Goal: Task Accomplishment & Management: Complete application form

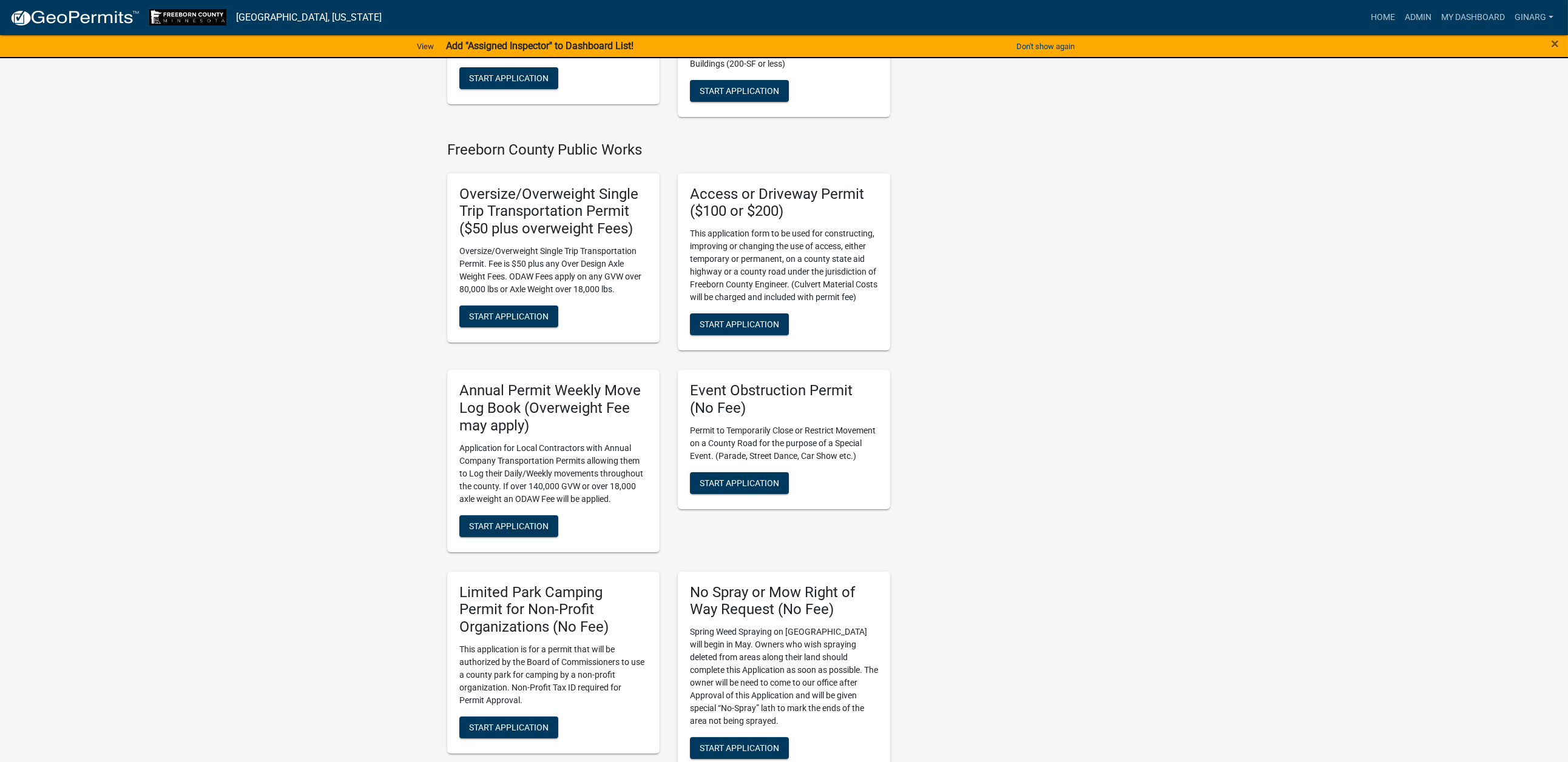
scroll to position [1092, 0]
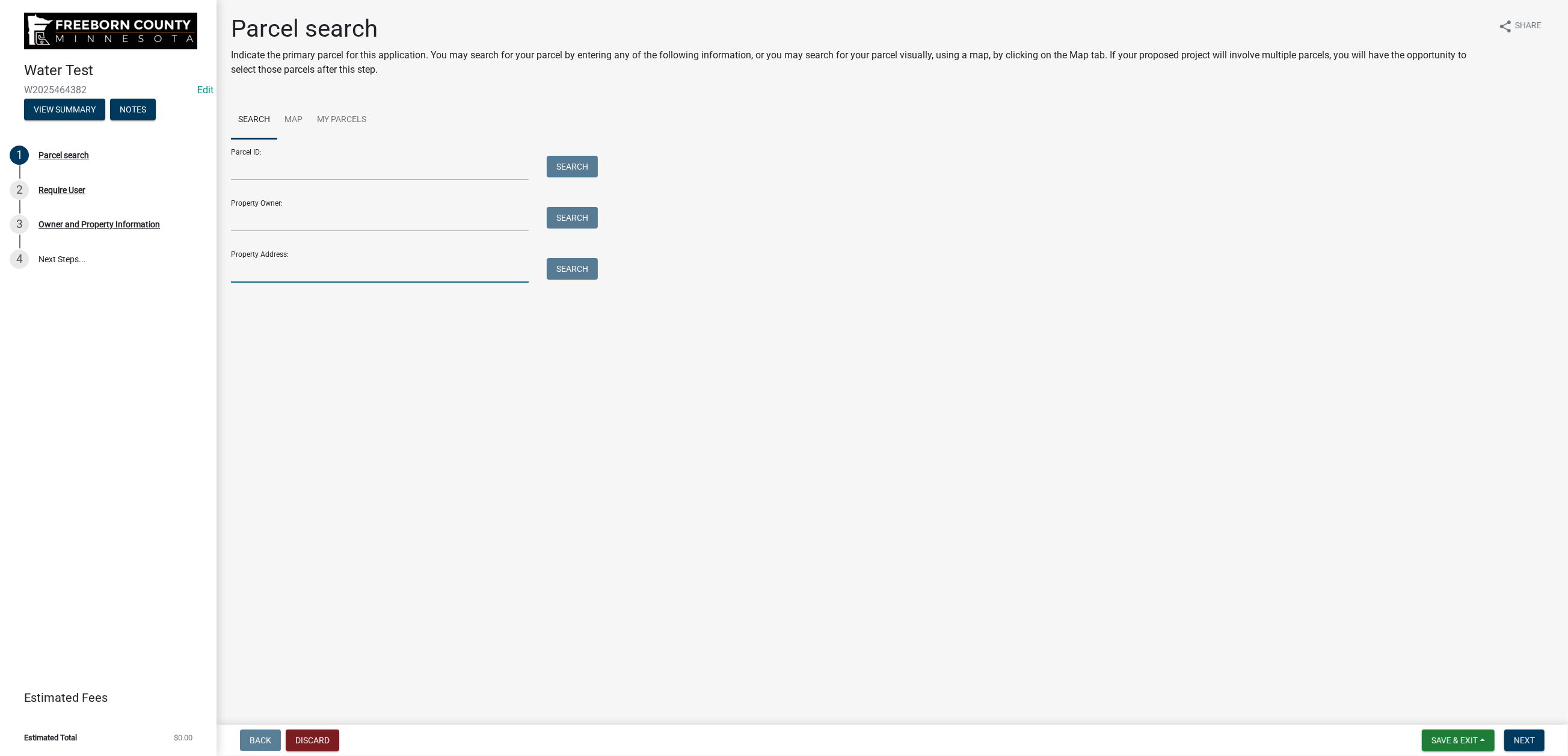
click at [273, 283] on input "Property Address:" at bounding box center [380, 270] width 298 height 24
type input "69733"
click at [598, 280] on button "Search" at bounding box center [572, 269] width 51 height 22
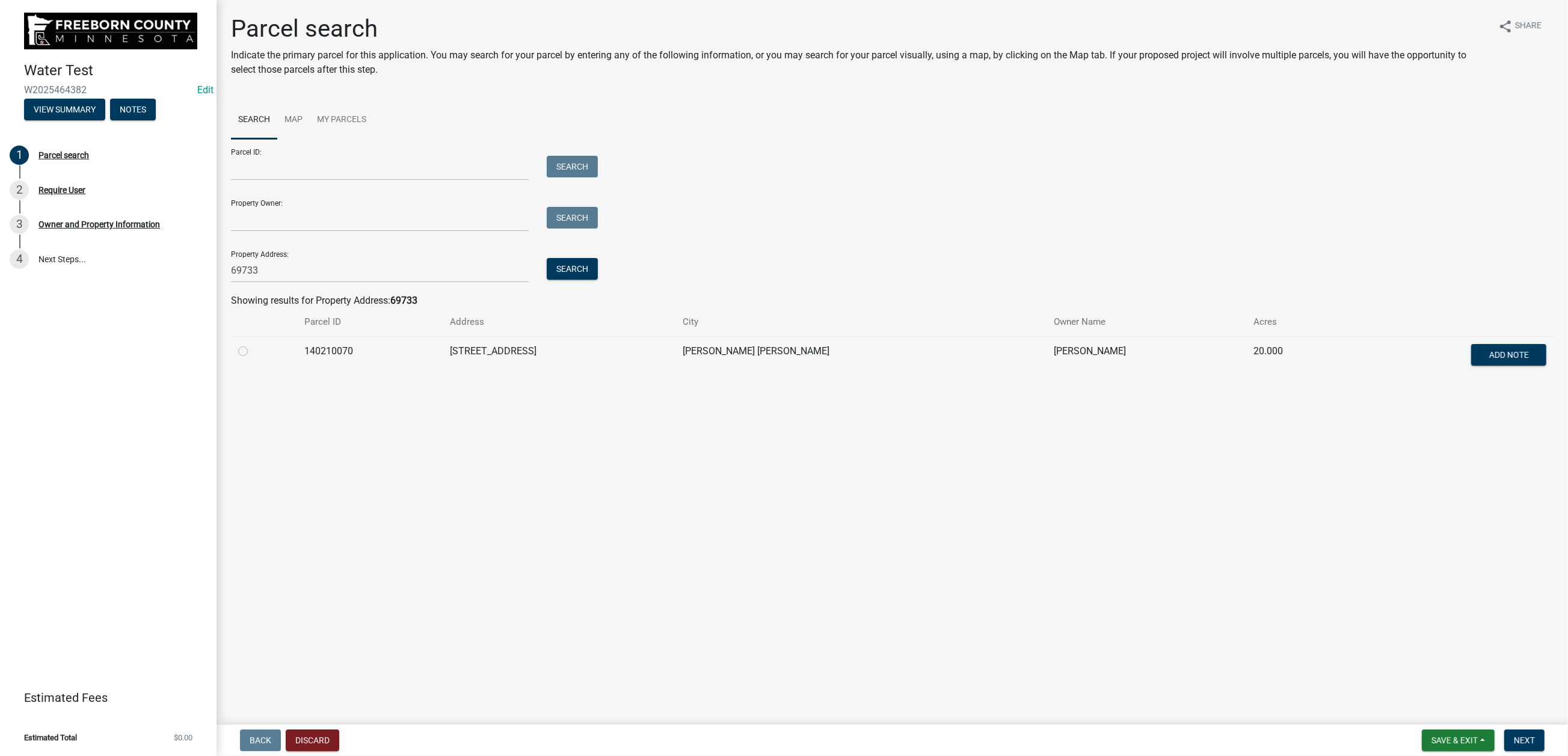
click at [253, 344] on label at bounding box center [253, 344] width 0 height 0
click at [256, 352] on input "radio" at bounding box center [257, 348] width 8 height 8
radio input "true"
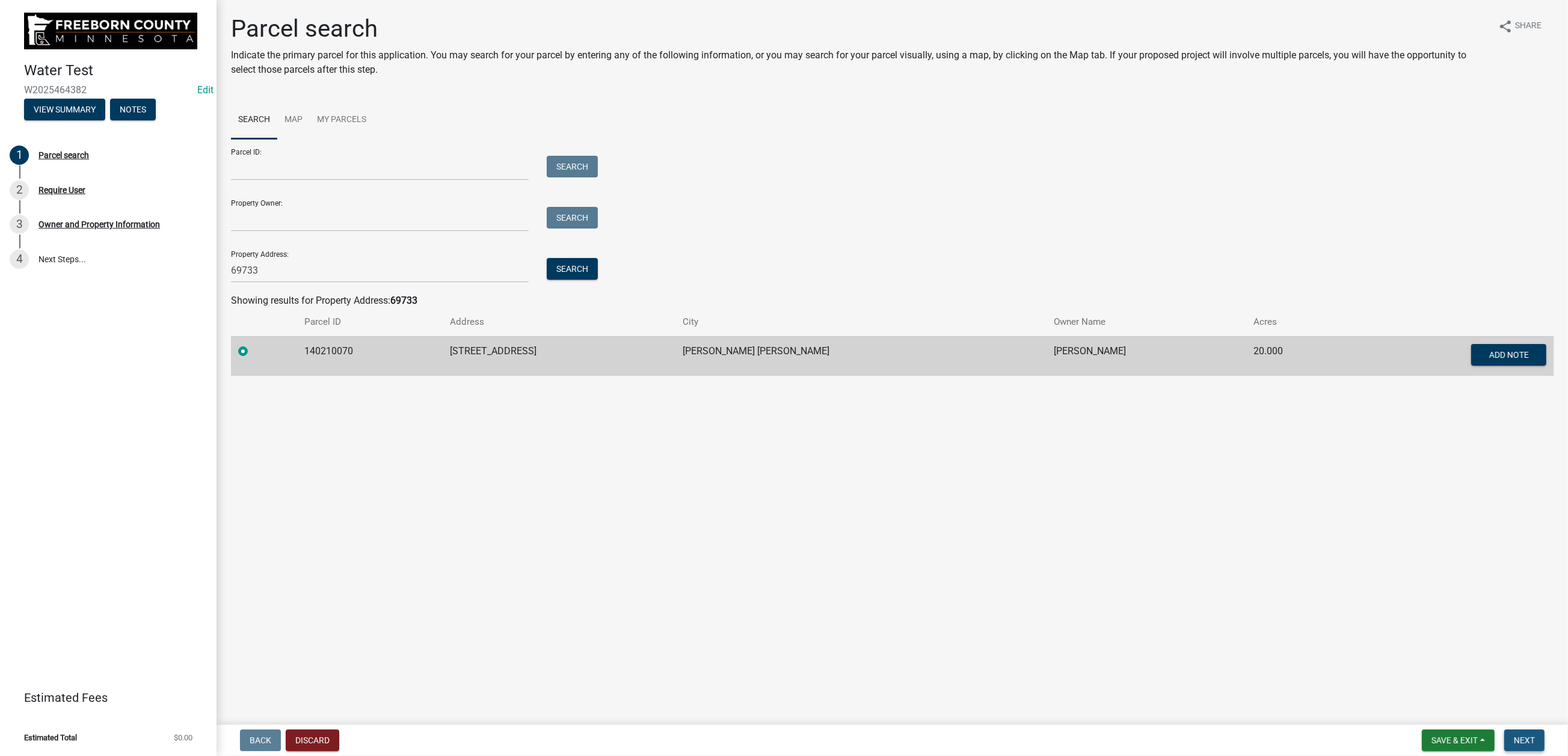
click at [1514, 736] on span "Next" at bounding box center [1524, 740] width 21 height 9
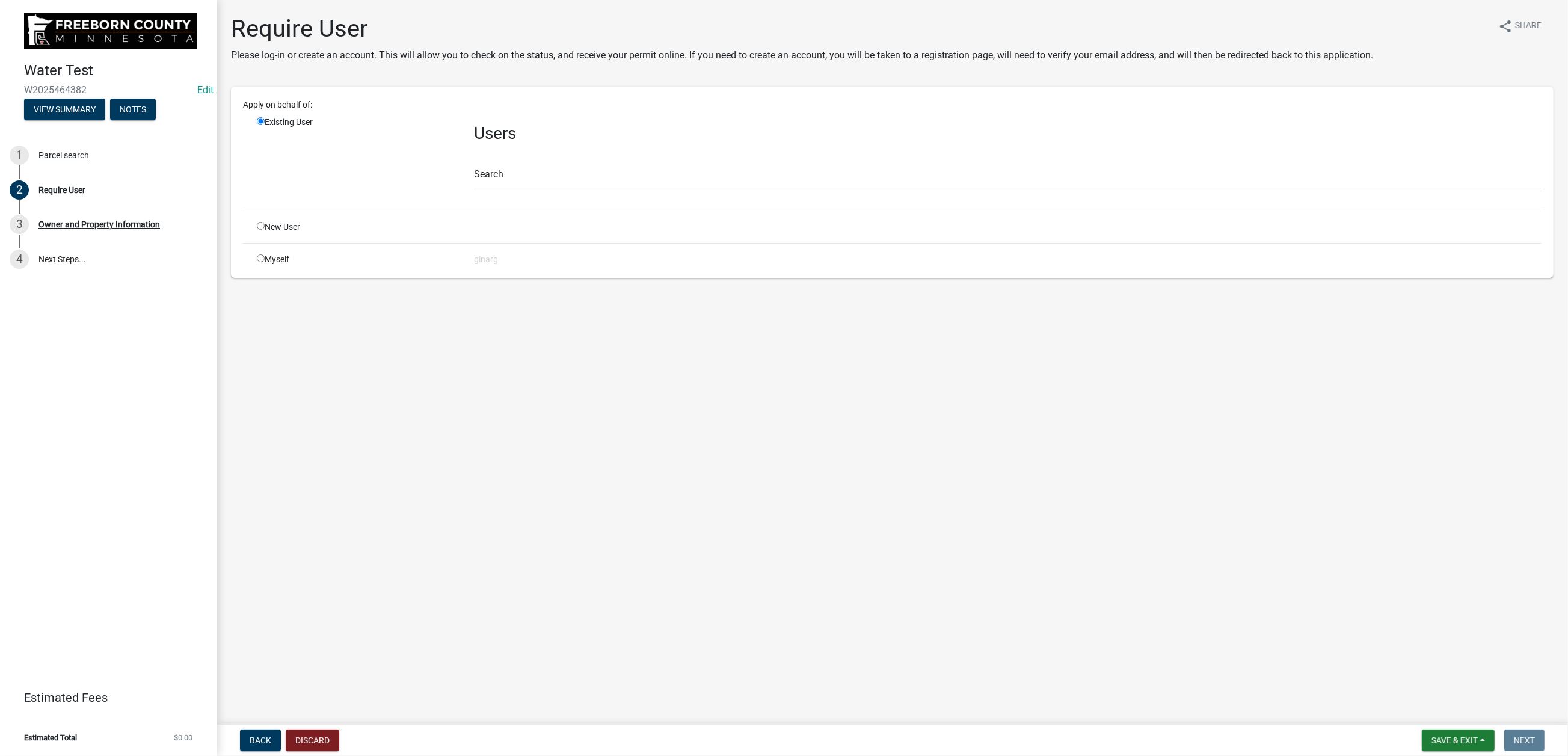
click at [265, 262] on input "radio" at bounding box center [261, 259] width 8 height 8
radio input "true"
radio input "false"
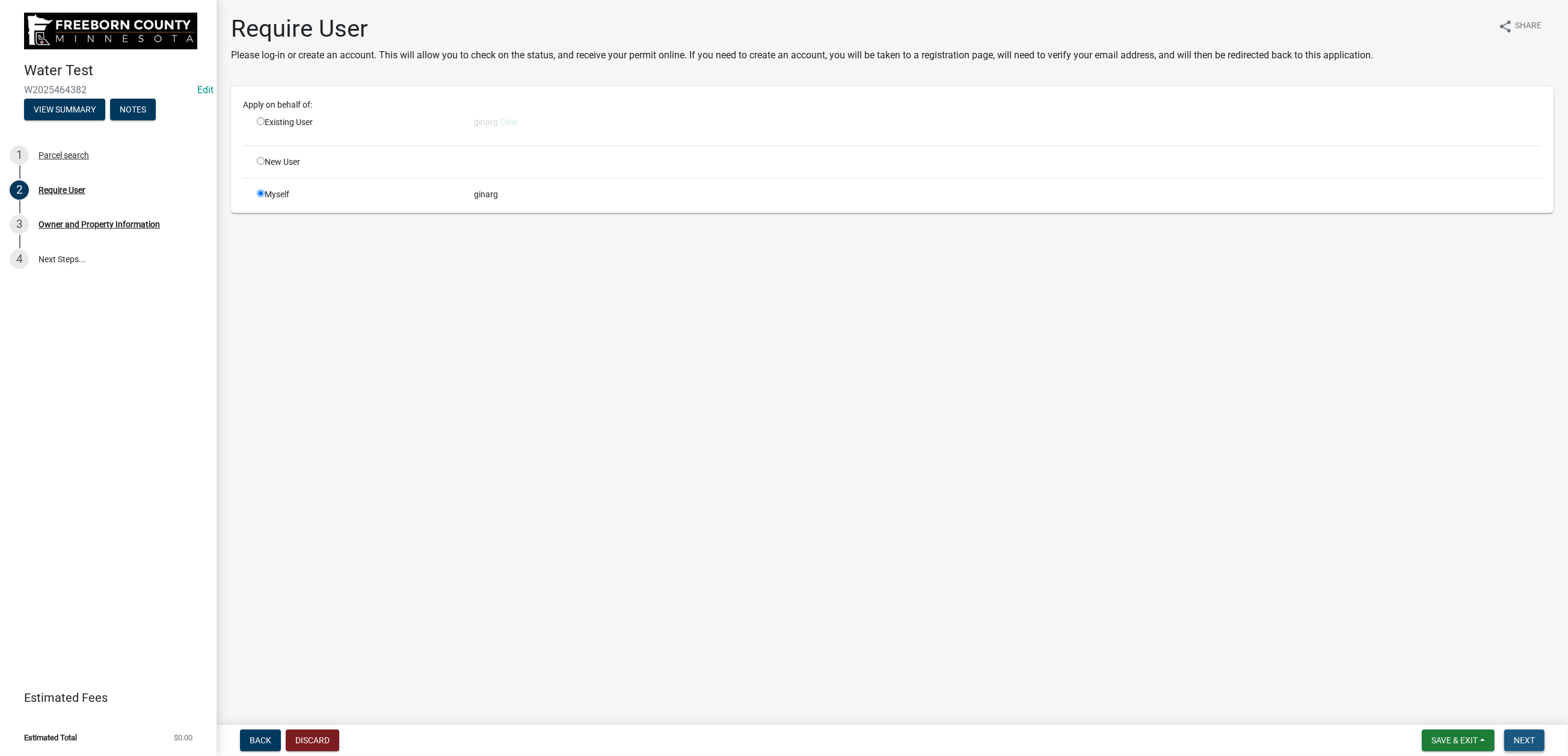
click at [1514, 736] on span "Next" at bounding box center [1524, 740] width 21 height 9
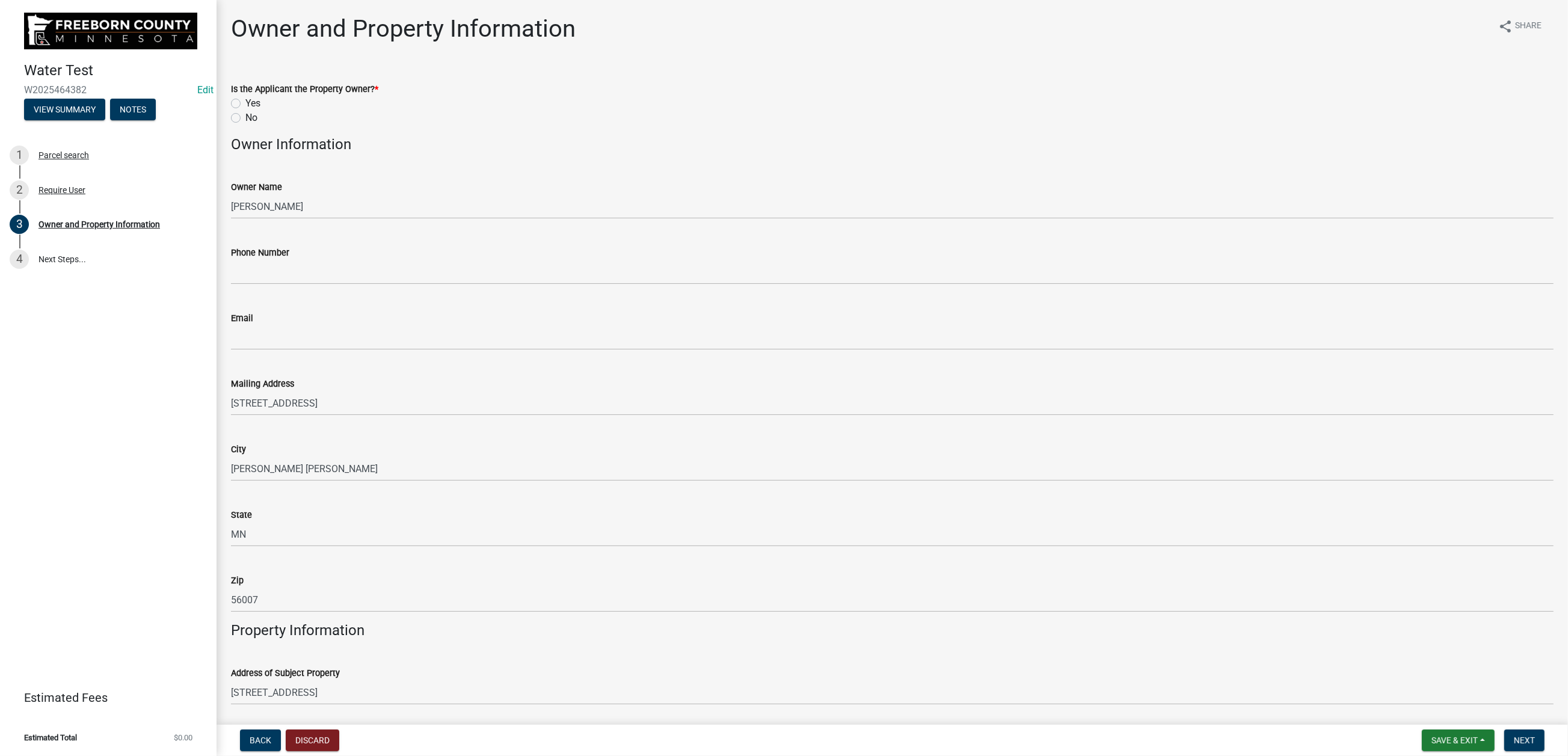
click at [245, 125] on label "No" at bounding box center [251, 118] width 12 height 14
click at [245, 118] on input "No" at bounding box center [249, 114] width 8 height 8
radio input "true"
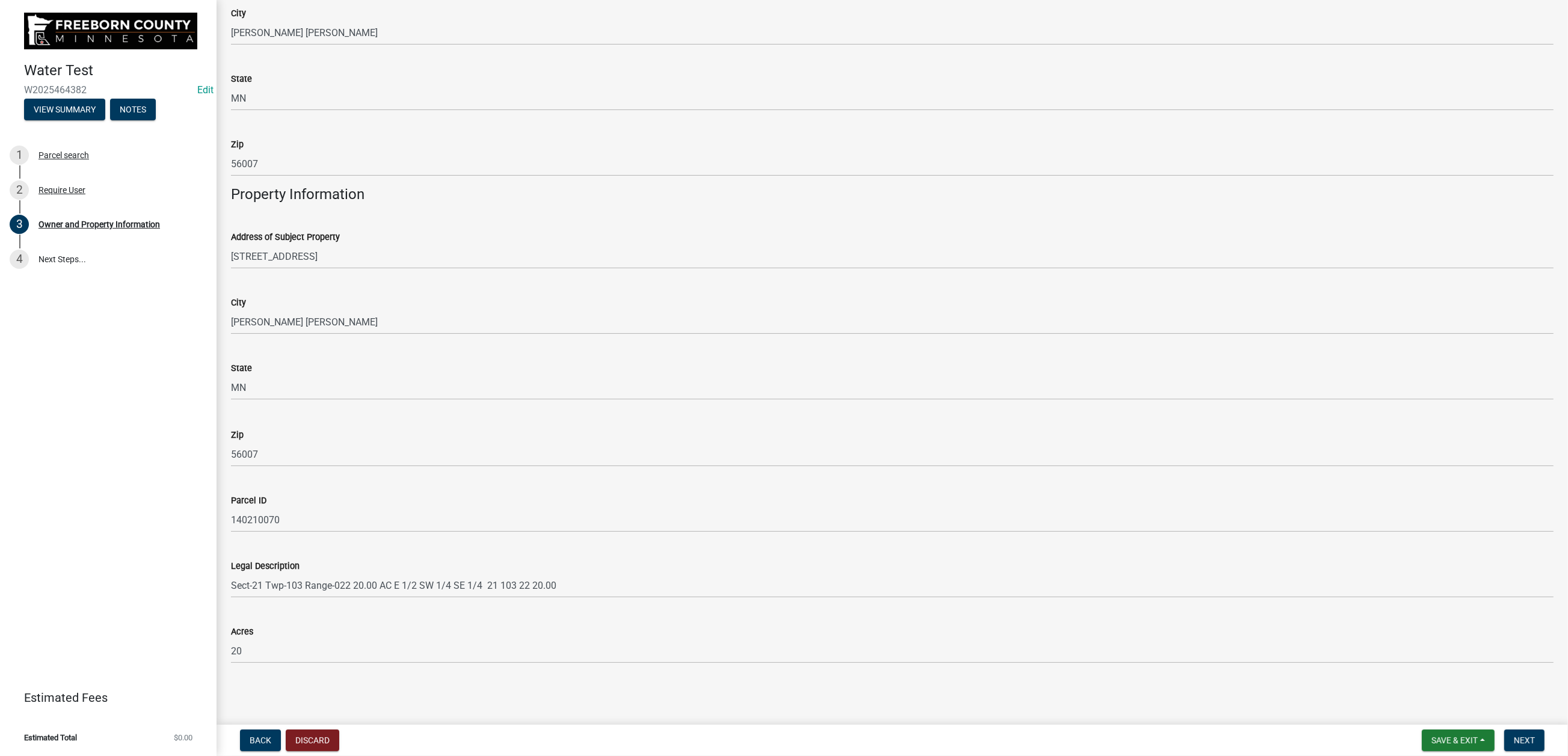
scroll to position [987, 0]
click at [1514, 736] on span "Next" at bounding box center [1524, 740] width 21 height 9
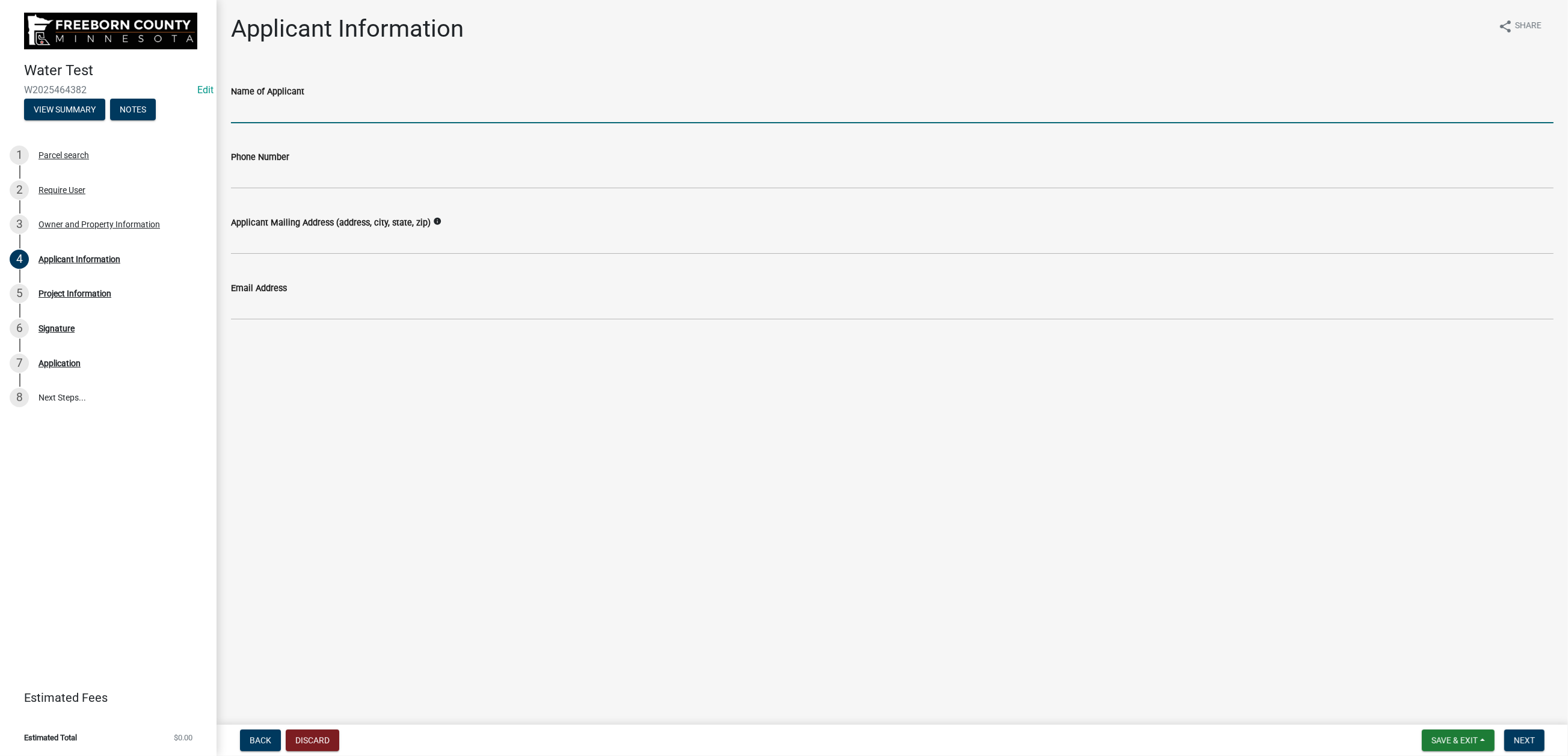
click at [261, 123] on input "Name of Applicant" at bounding box center [892, 110] width 1323 height 24
click at [308, 123] on input "[PERSON_NAME]" at bounding box center [892, 110] width 1323 height 24
type input "[PERSON_NAME]/[PERSON_NAME]"
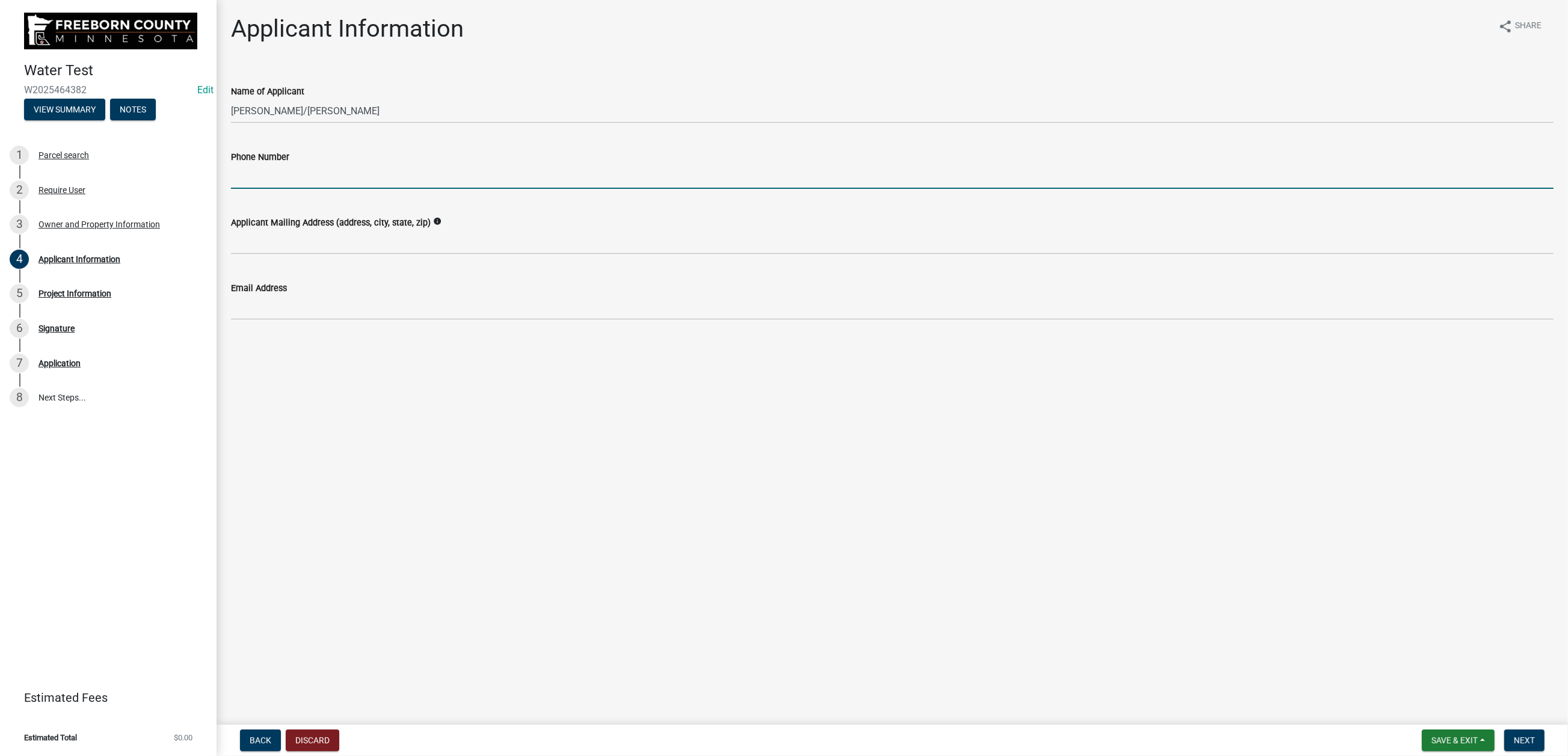
click at [266, 189] on input "Phone Number" at bounding box center [892, 176] width 1323 height 24
type input "[PHONE_NUMBER]"
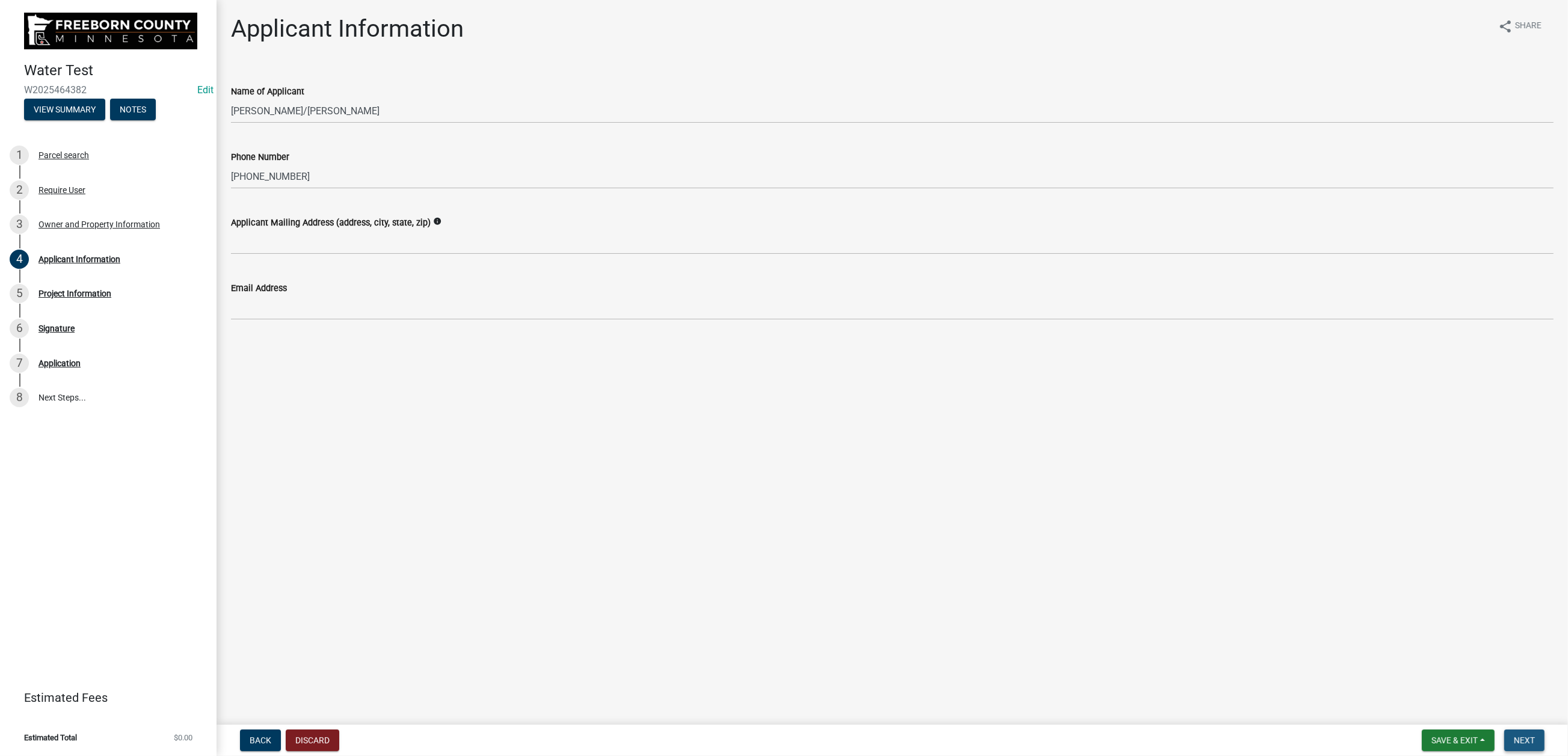
click at [1514, 736] on span "Next" at bounding box center [1524, 740] width 21 height 9
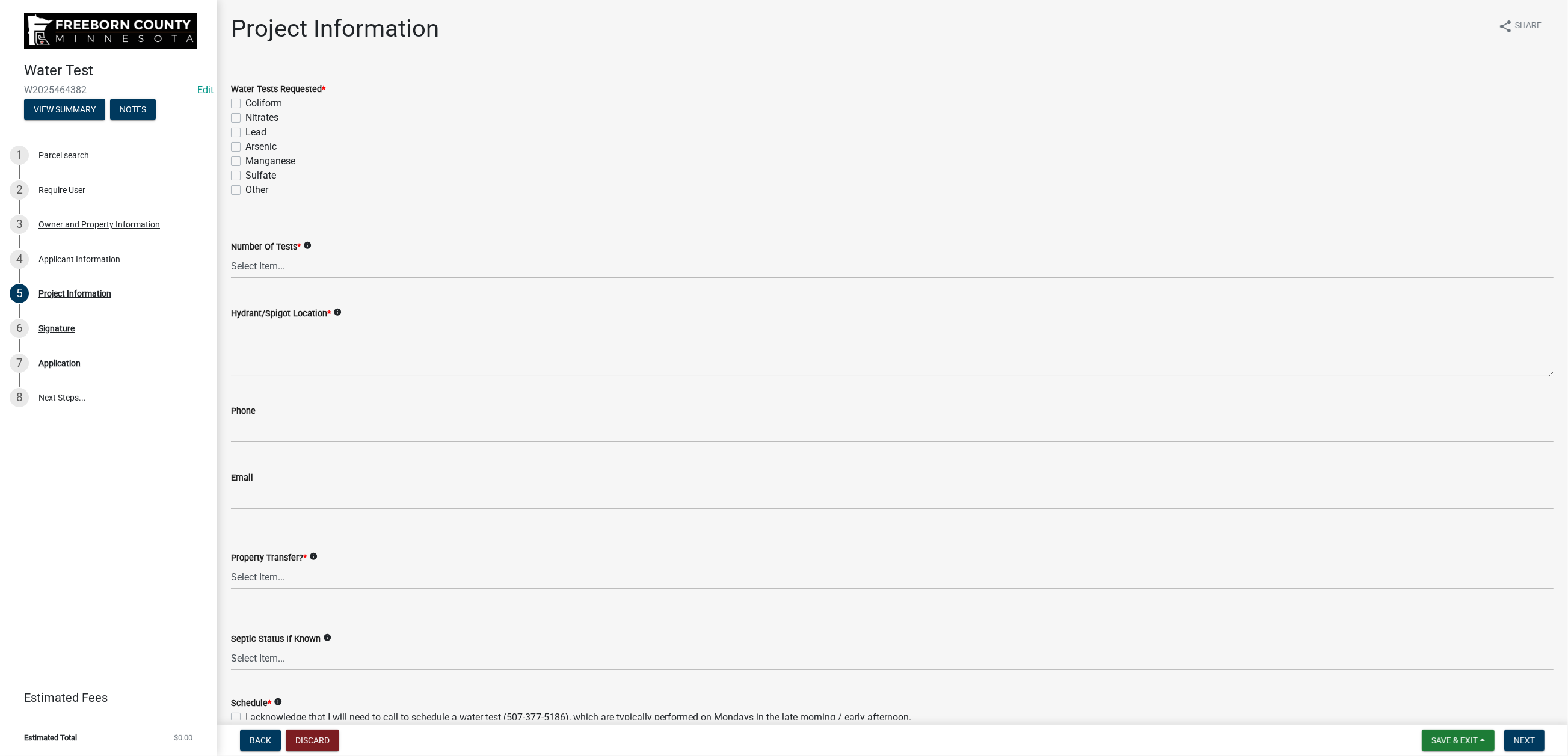
click at [245, 110] on label "Coliform" at bounding box center [263, 103] width 37 height 14
click at [245, 104] on input "Coliform" at bounding box center [249, 100] width 8 height 8
checkbox input "true"
checkbox input "false"
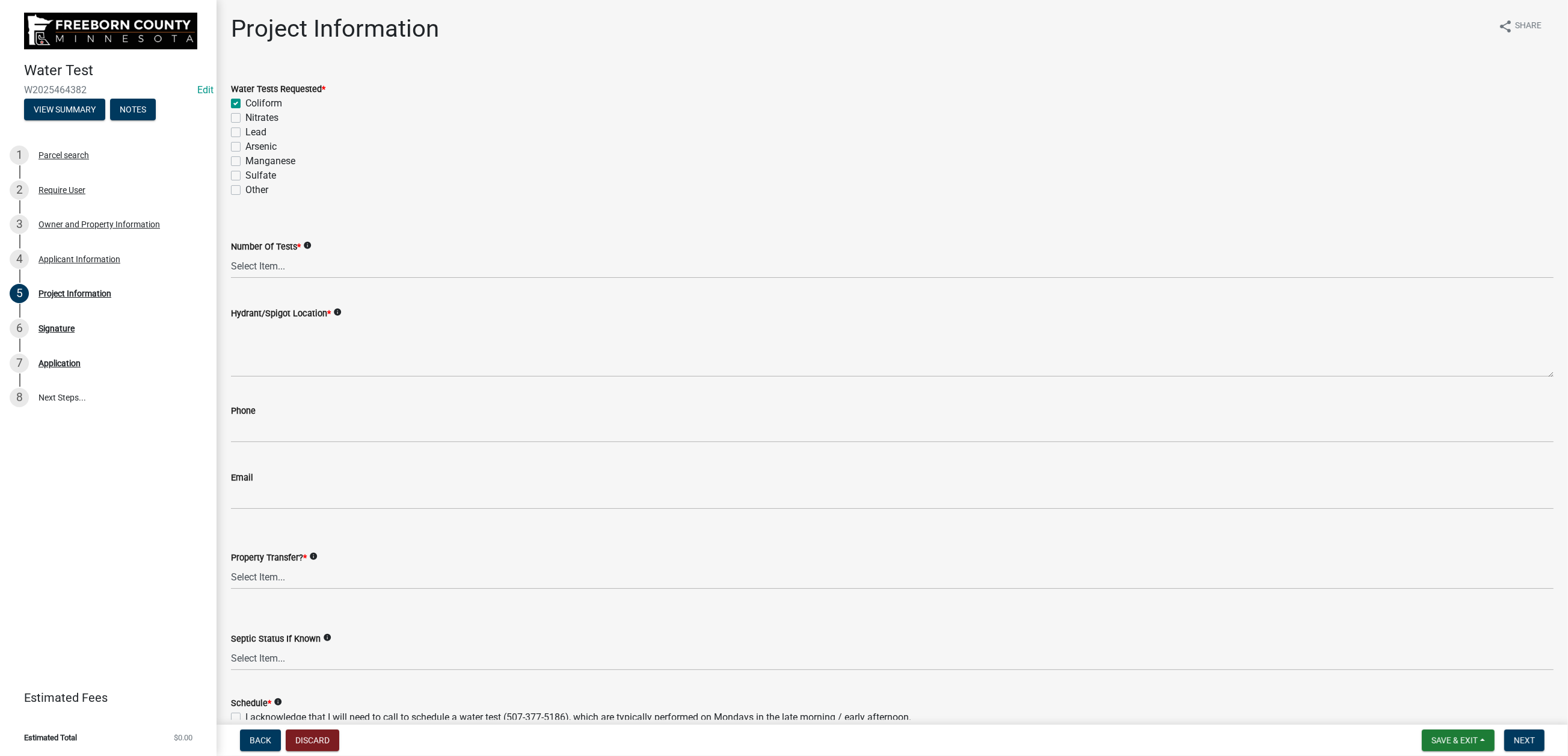
checkbox input "false"
click at [245, 125] on label "Nitrates" at bounding box center [262, 118] width 33 height 14
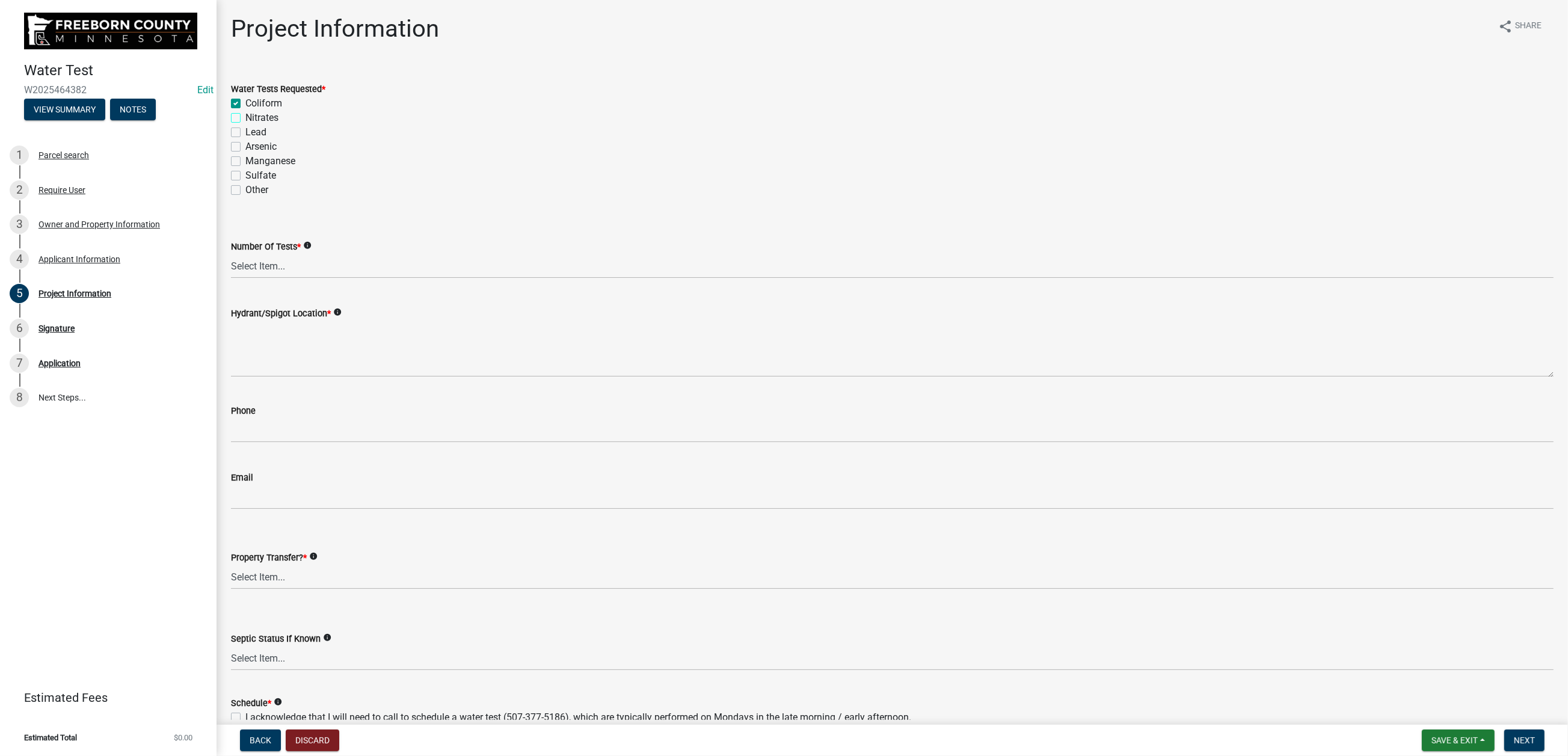
click at [245, 118] on input "Nitrates" at bounding box center [249, 114] width 8 height 8
checkbox input "true"
checkbox input "false"
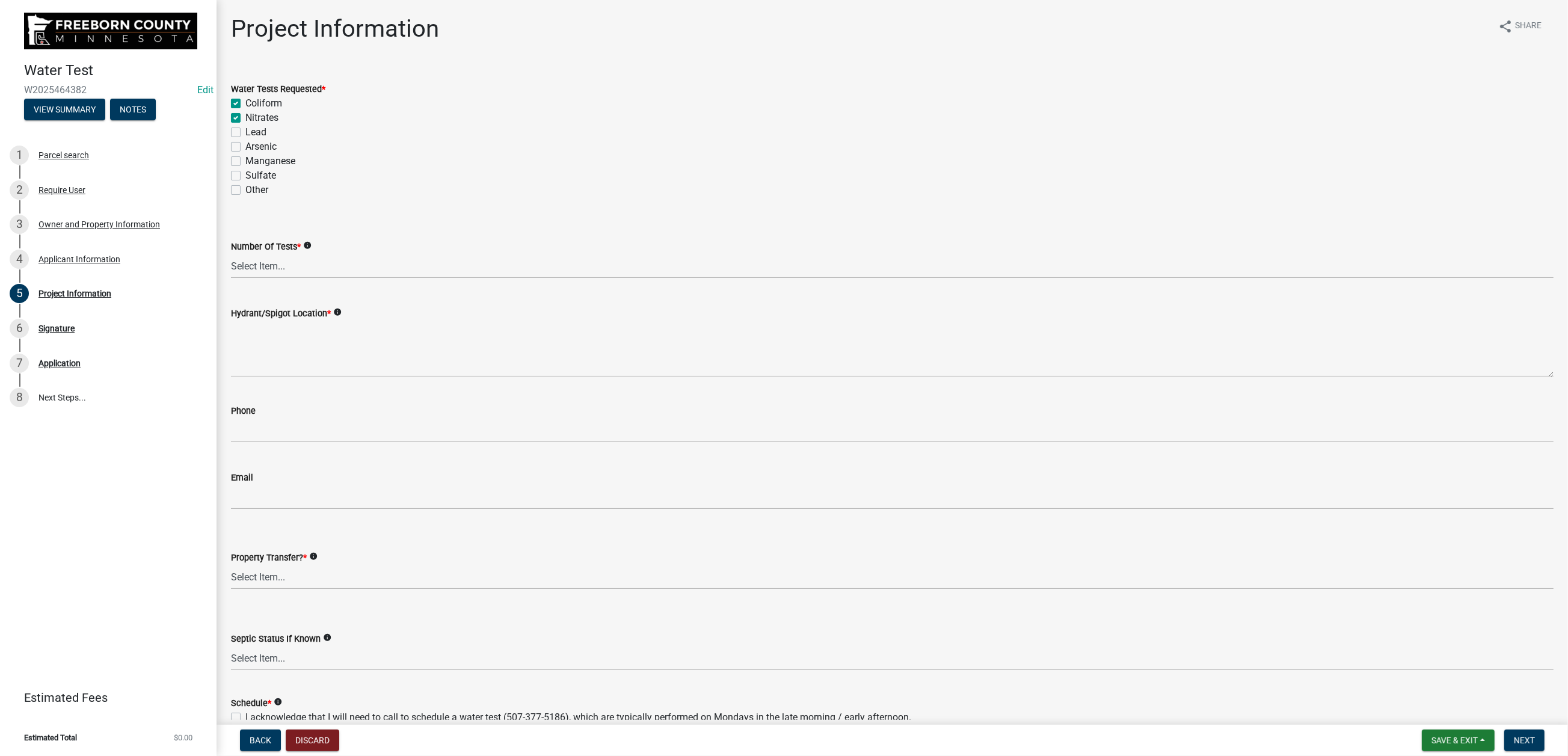
checkbox input "false"
click at [245, 139] on label "Lead" at bounding box center [255, 132] width 21 height 14
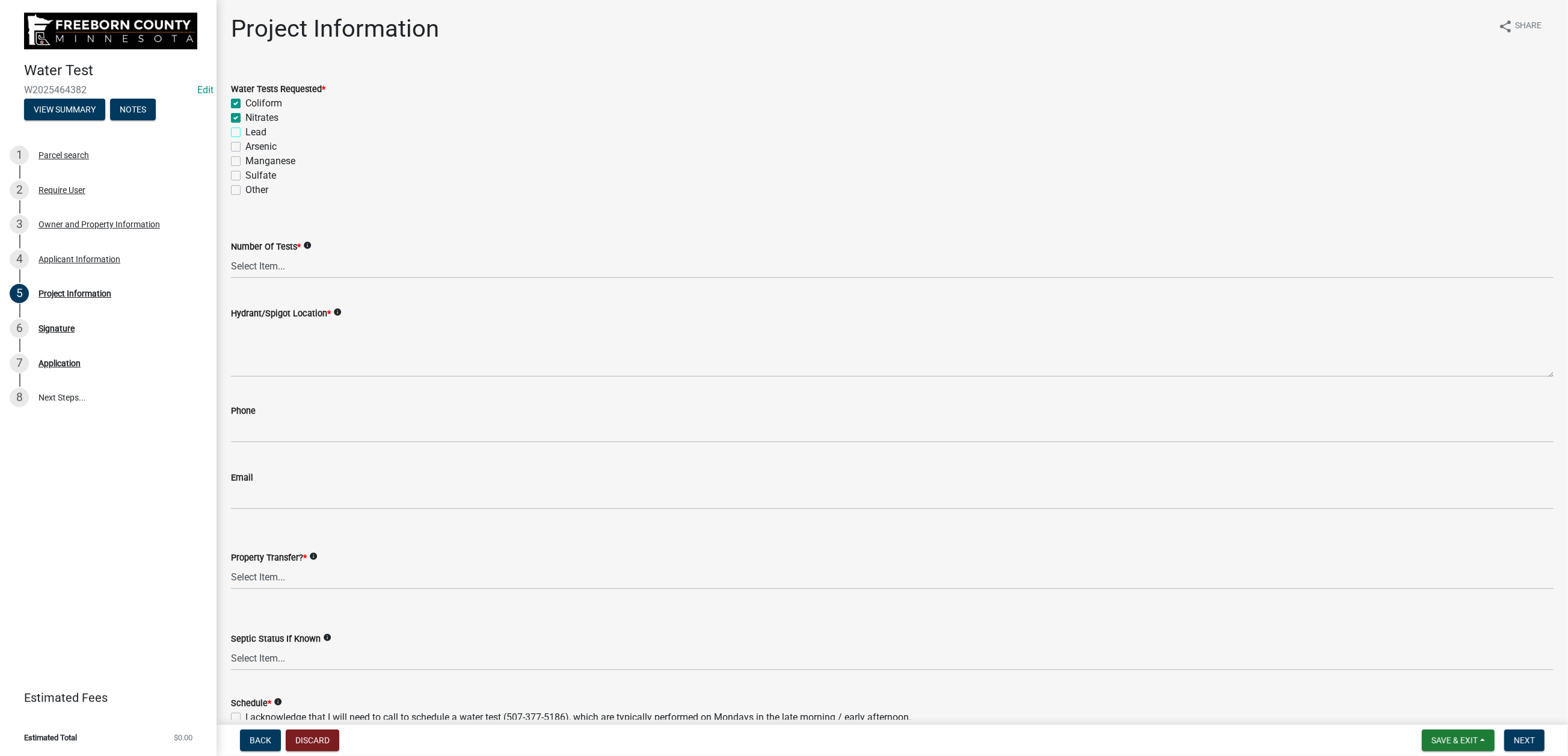
click at [245, 133] on input "Lead" at bounding box center [249, 129] width 8 height 8
checkbox input "true"
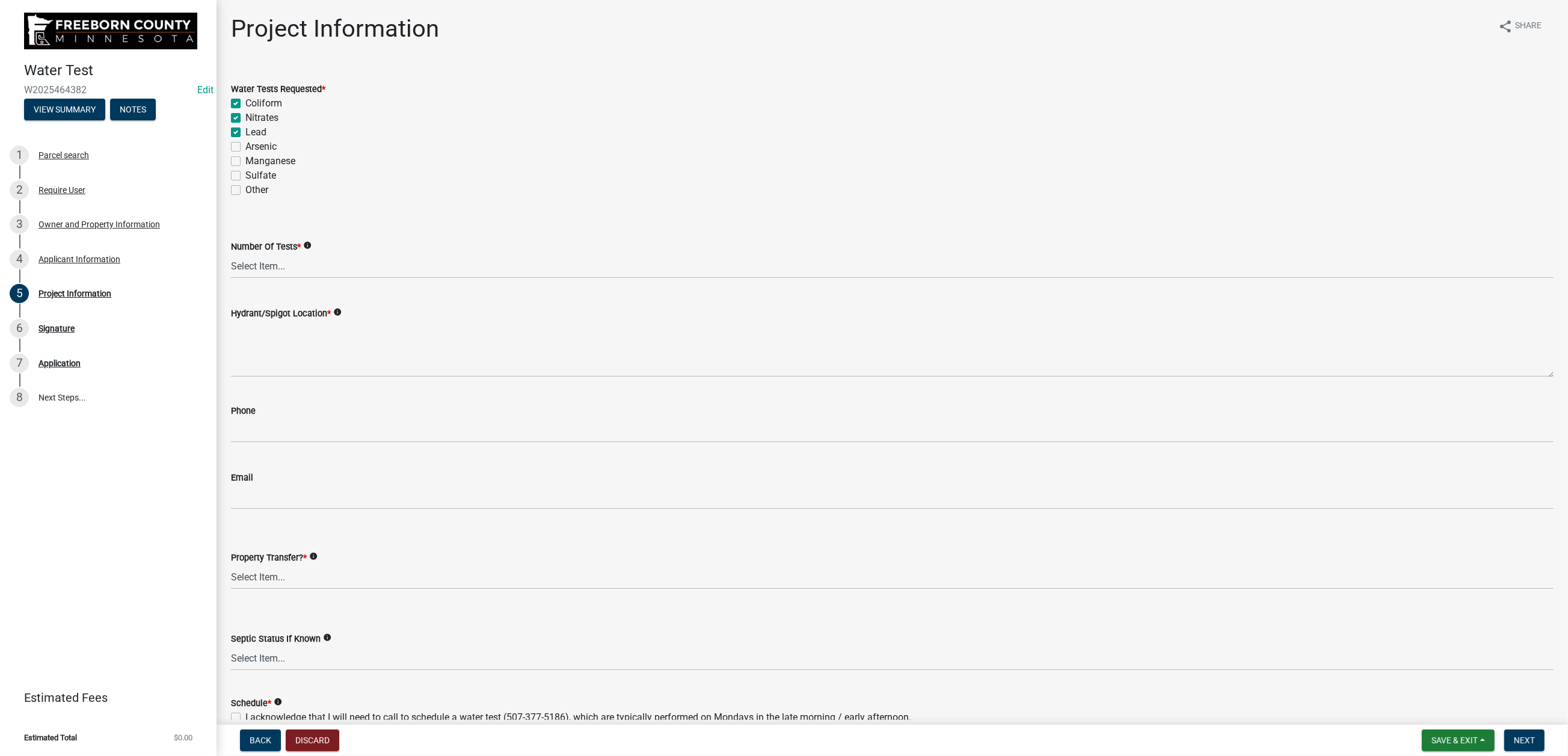
checkbox input "false"
click at [336, 279] on select "Select Item... 1 2 3 4 5 6" at bounding box center [892, 266] width 1323 height 24
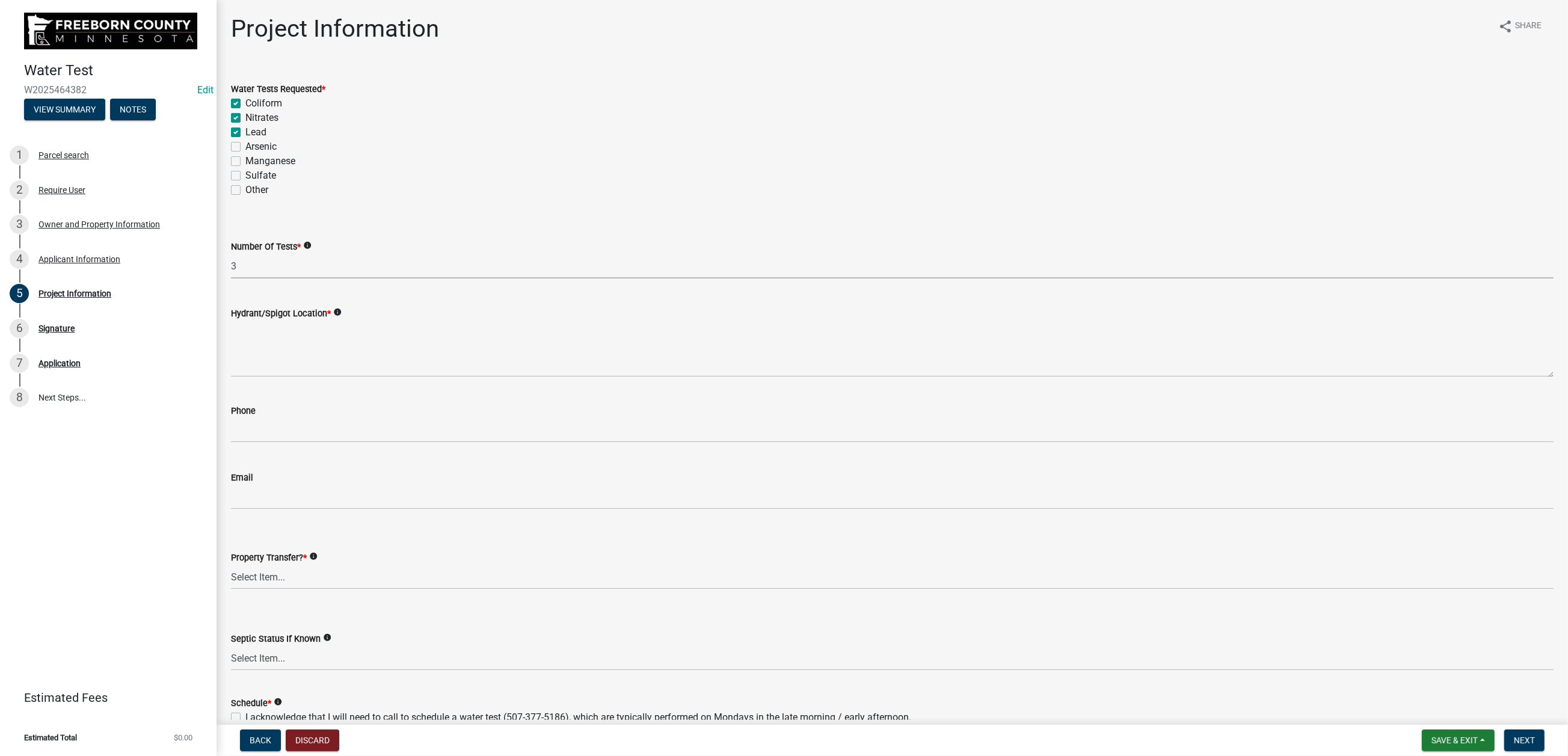
click at [237, 279] on select "Select Item... 1 2 3 4 5 6" at bounding box center [892, 266] width 1323 height 24
select select "9f3abf1d-a7be-4a09-95f8-2d2f8f2d1057"
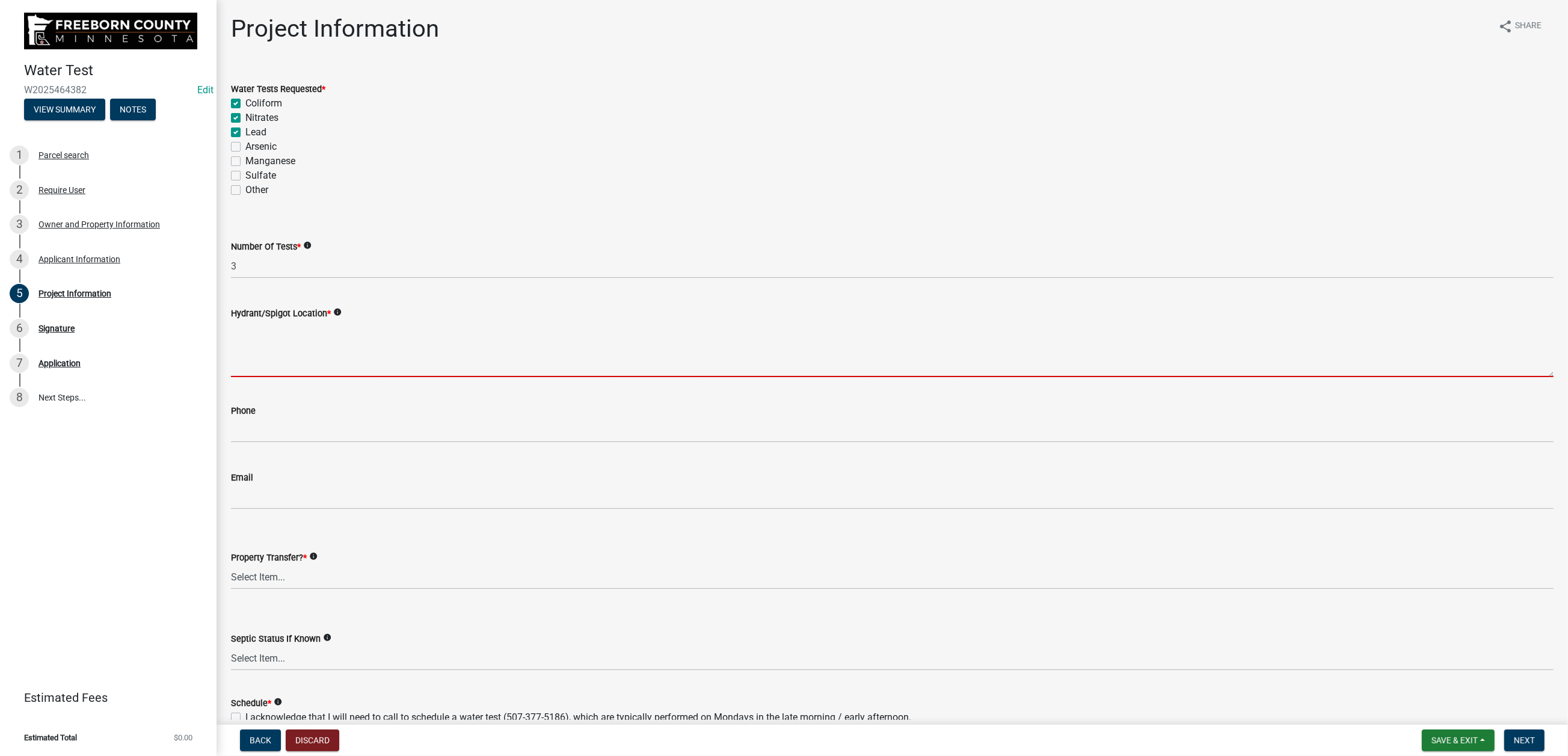
click at [271, 378] on textarea "Hydrant/Spigot Location *" at bounding box center [892, 349] width 1323 height 56
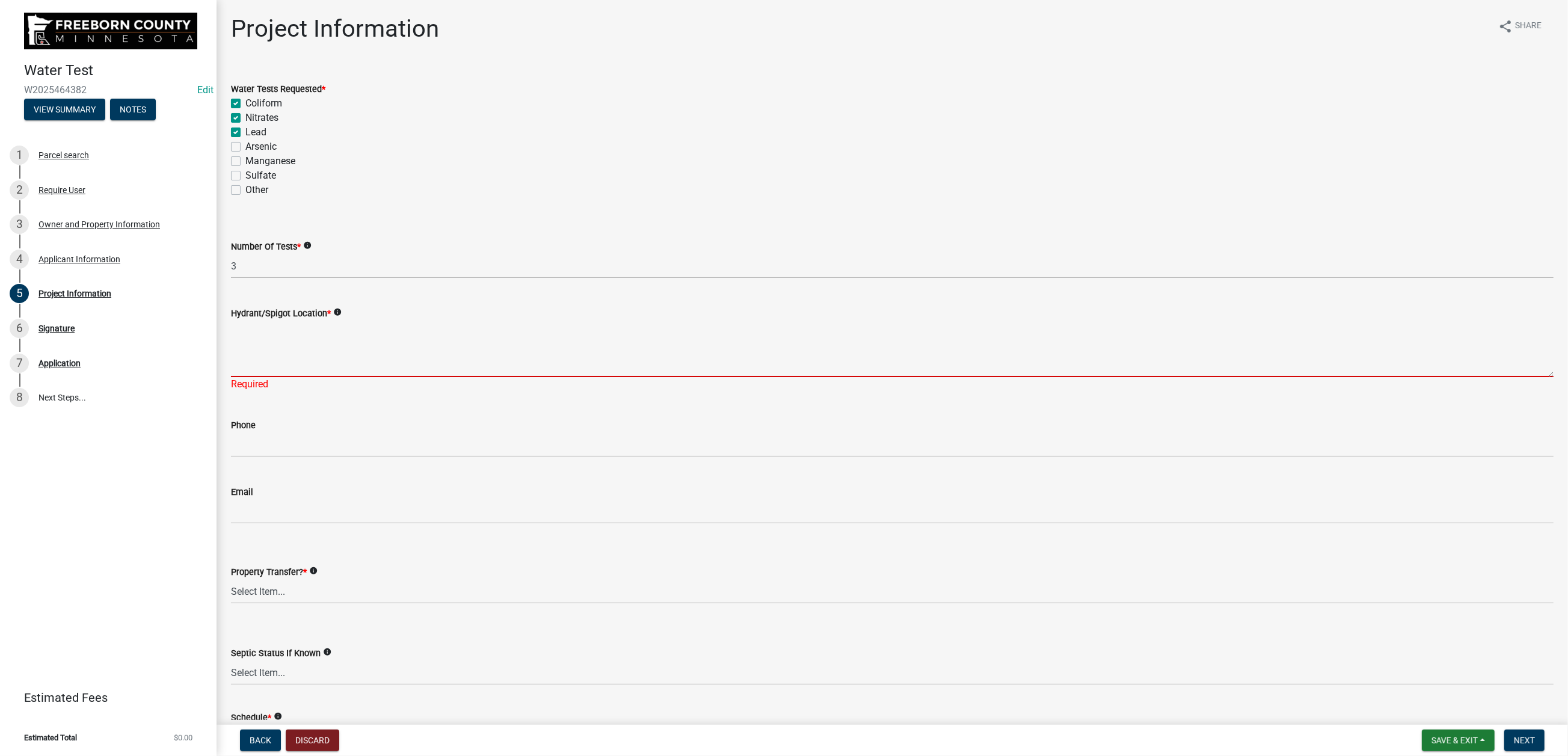
click at [336, 378] on textarea "Hydrant/Spigot Location *" at bounding box center [892, 349] width 1323 height 56
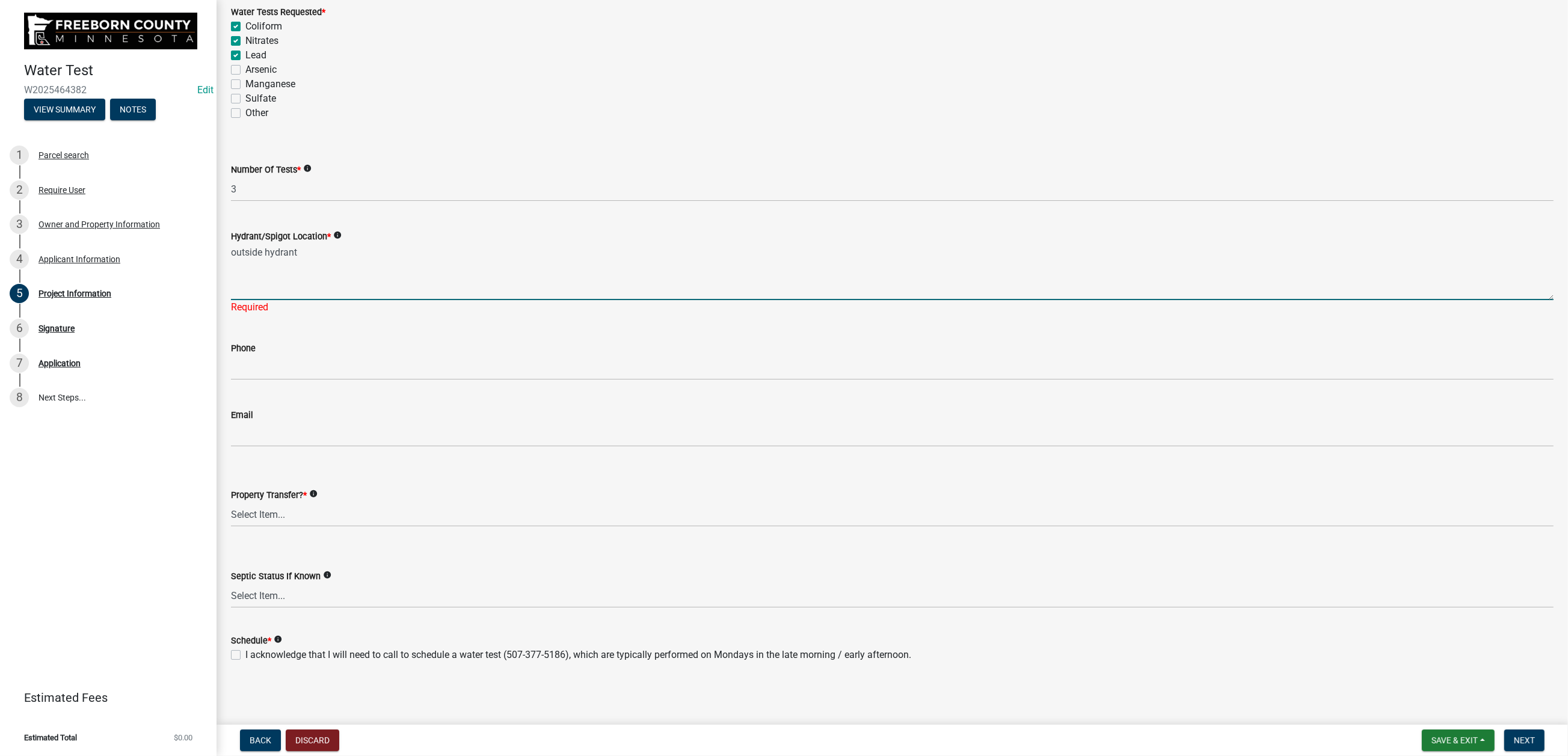
scroll to position [451, 0]
type textarea "outside hydrant"
click at [321, 502] on select "Select Item... Yes No" at bounding box center [892, 514] width 1323 height 24
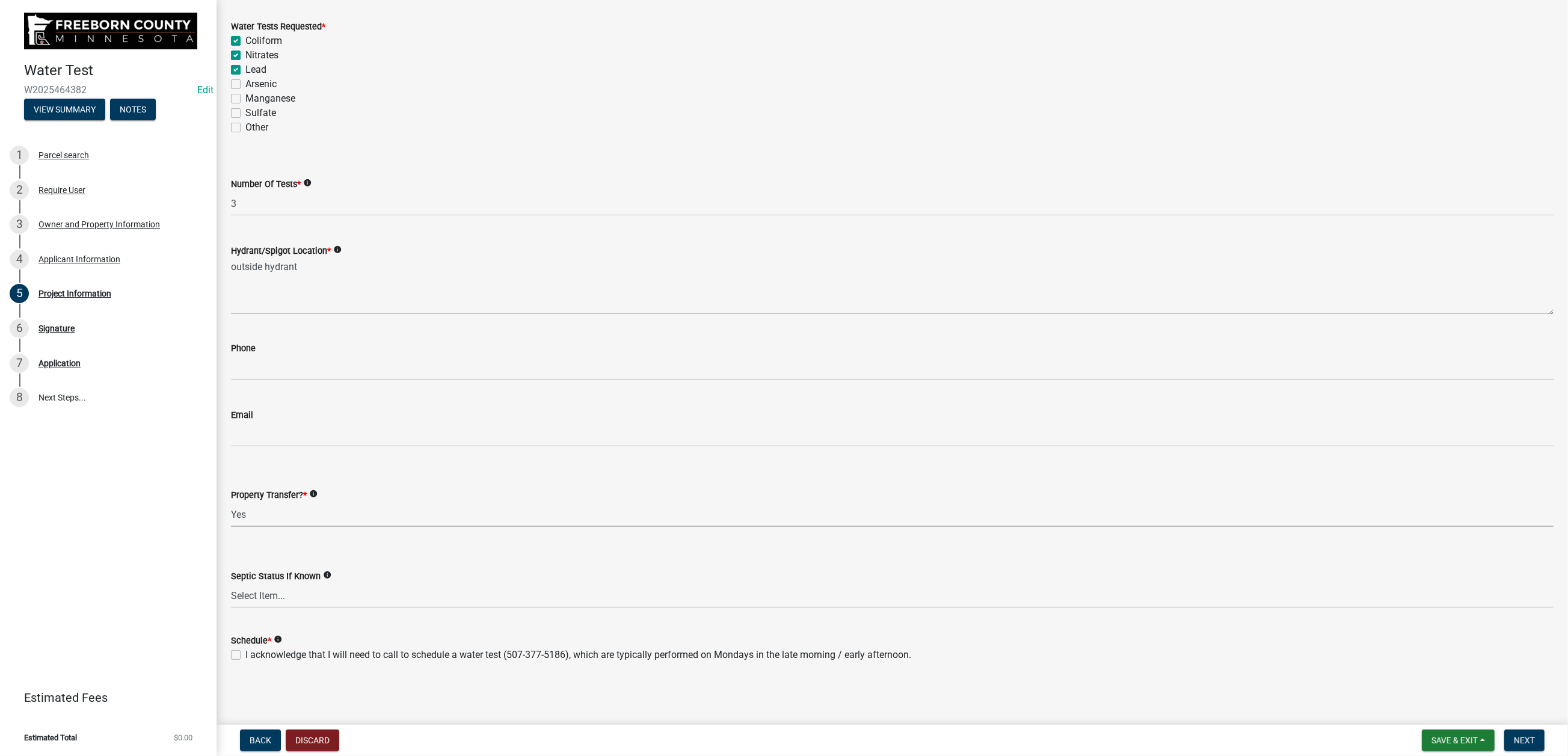
click at [237, 502] on select "Select Item... Yes No" at bounding box center [892, 514] width 1323 height 24
select select "4d7cd8c3-d58f-42af-93eb-f10333895f45"
click at [245, 648] on label "I acknowledge that I will need to call to schedule a water test (507-377-5186),…" at bounding box center [578, 655] width 666 height 14
click at [245, 648] on input "I acknowledge that I will need to call to schedule a water test (507-377-5186),…" at bounding box center [249, 652] width 8 height 8
checkbox input "true"
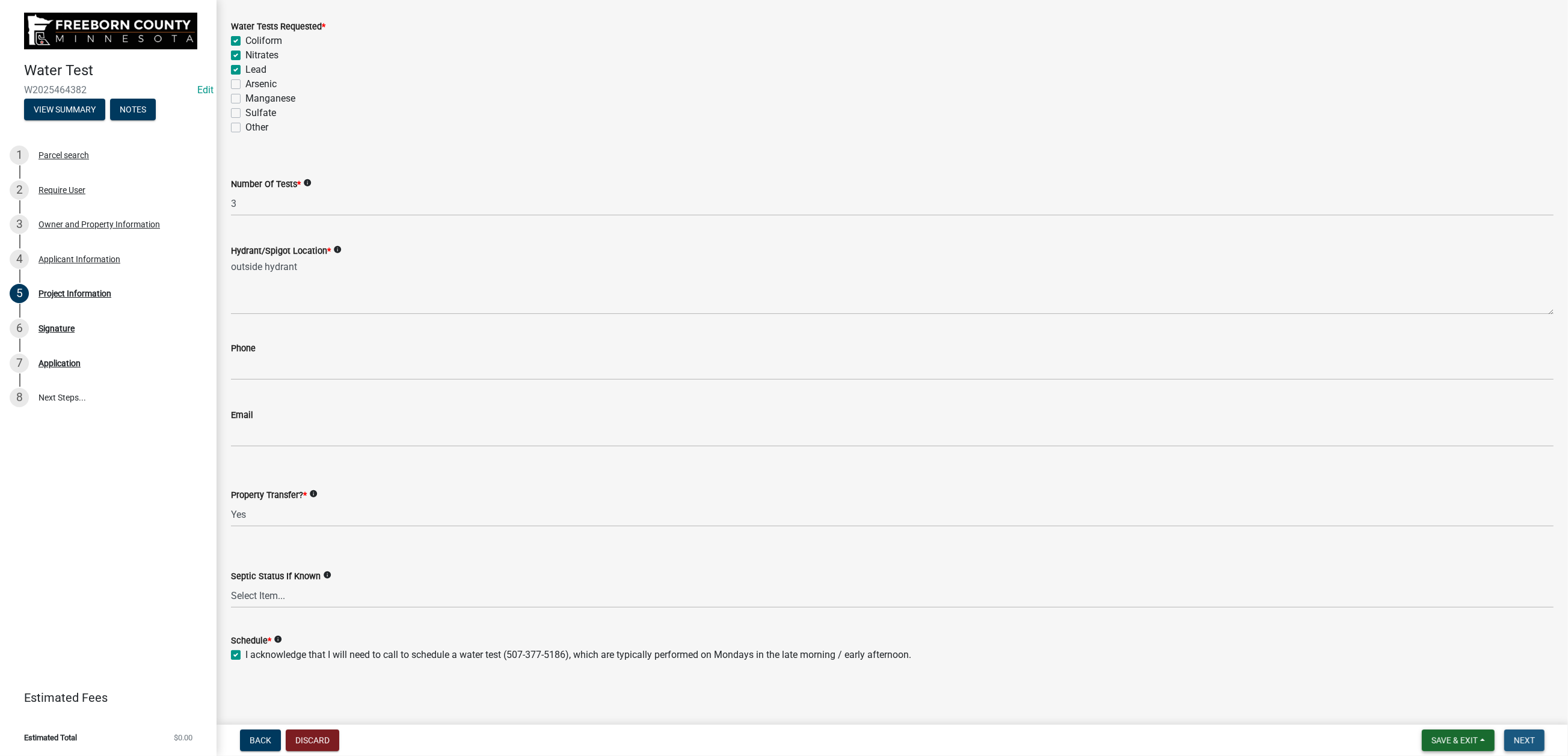
drag, startPoint x: 1511, startPoint y: 732, endPoint x: 1435, endPoint y: 720, distance: 76.9
click at [1514, 736] on span "Next" at bounding box center [1524, 740] width 21 height 9
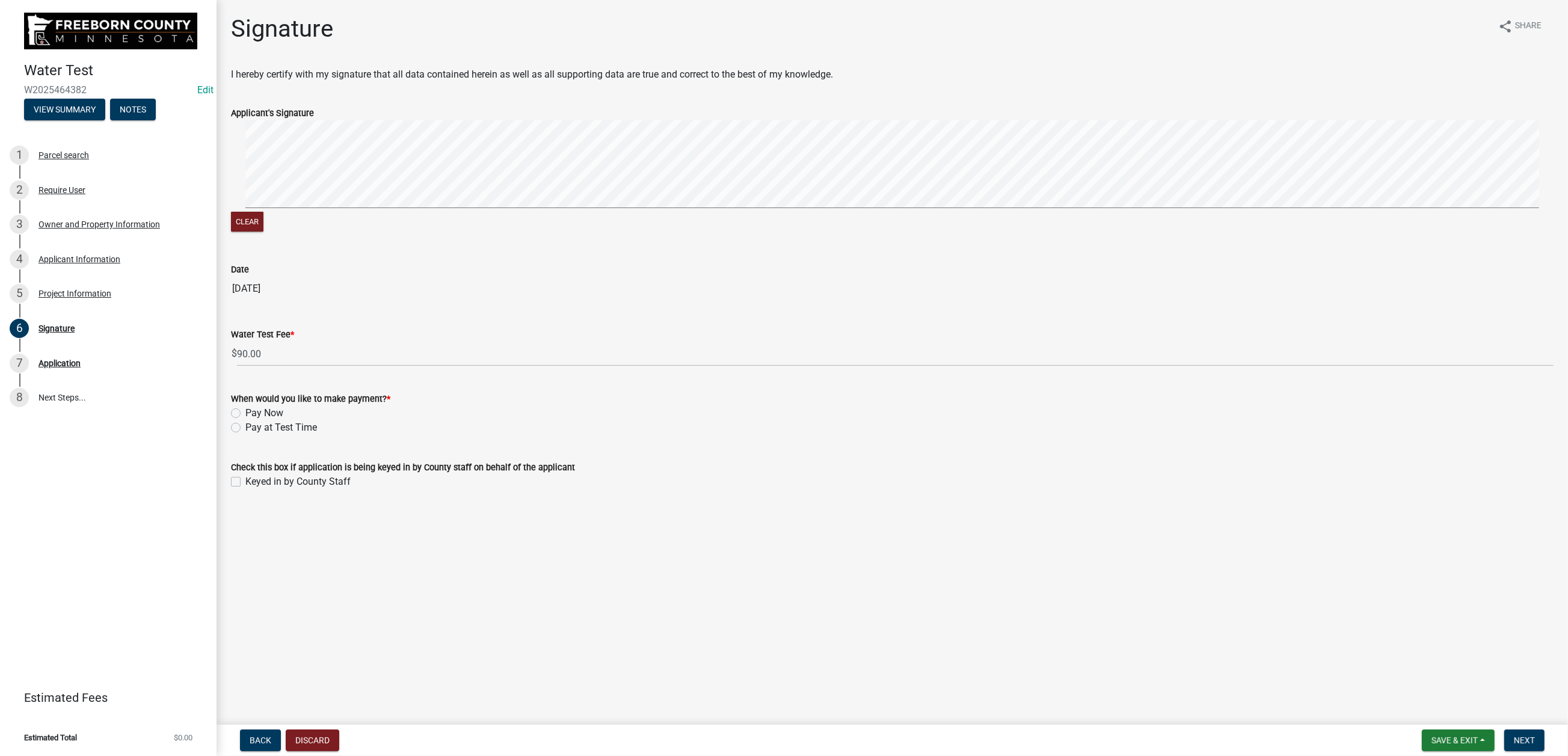
click at [245, 435] on label "Pay at Test Time" at bounding box center [280, 428] width 71 height 14
click at [245, 429] on input "Pay at Test Time" at bounding box center [249, 425] width 8 height 8
radio input "true"
click at [246, 489] on label "Keyed in by County Staff" at bounding box center [298, 482] width 105 height 14
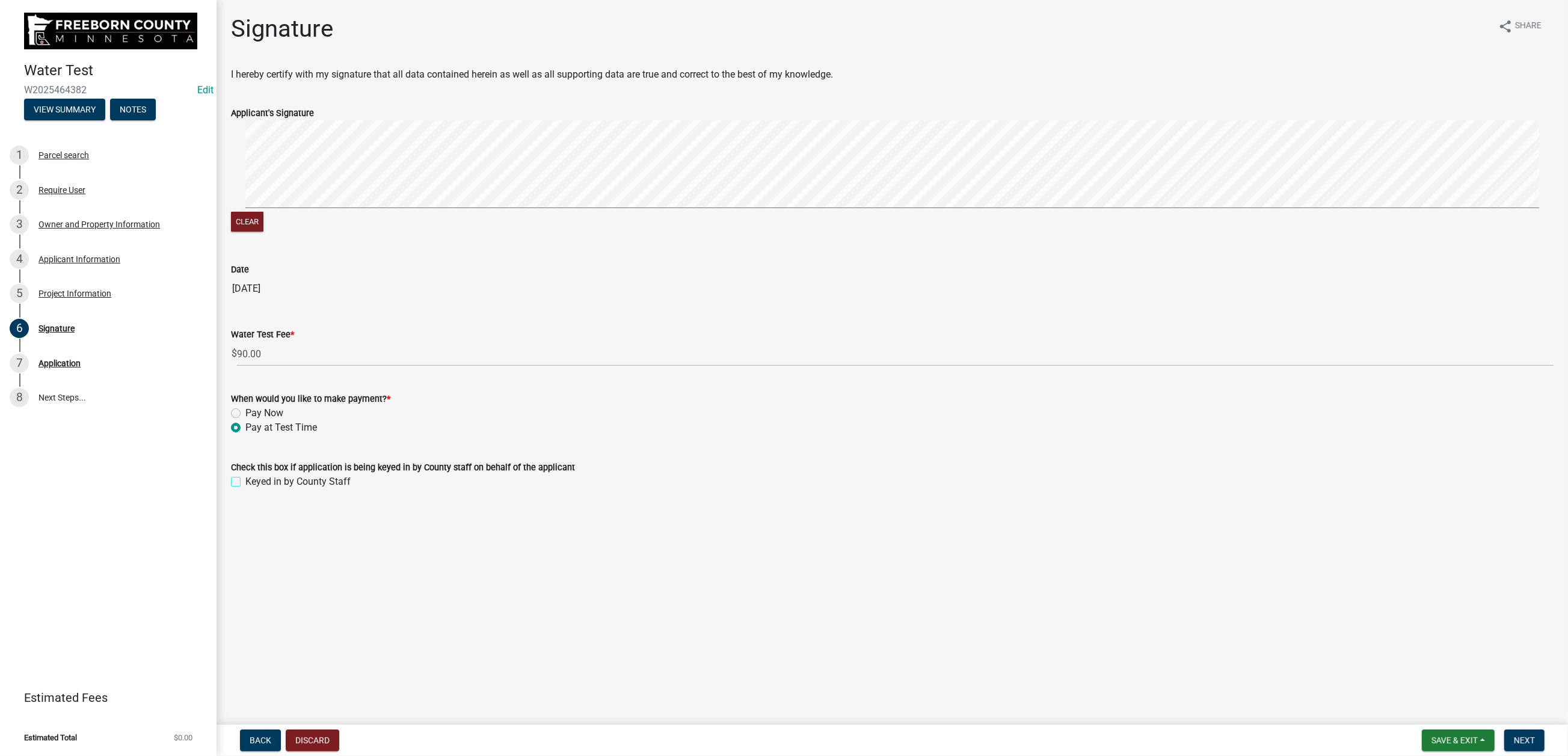
click at [246, 483] on input "Keyed in by County Staff" at bounding box center [249, 479] width 8 height 8
checkbox input "true"
drag, startPoint x: 1507, startPoint y: 729, endPoint x: 1500, endPoint y: 723, distance: 9.2
click at [1514, 736] on span "Next" at bounding box center [1524, 740] width 21 height 9
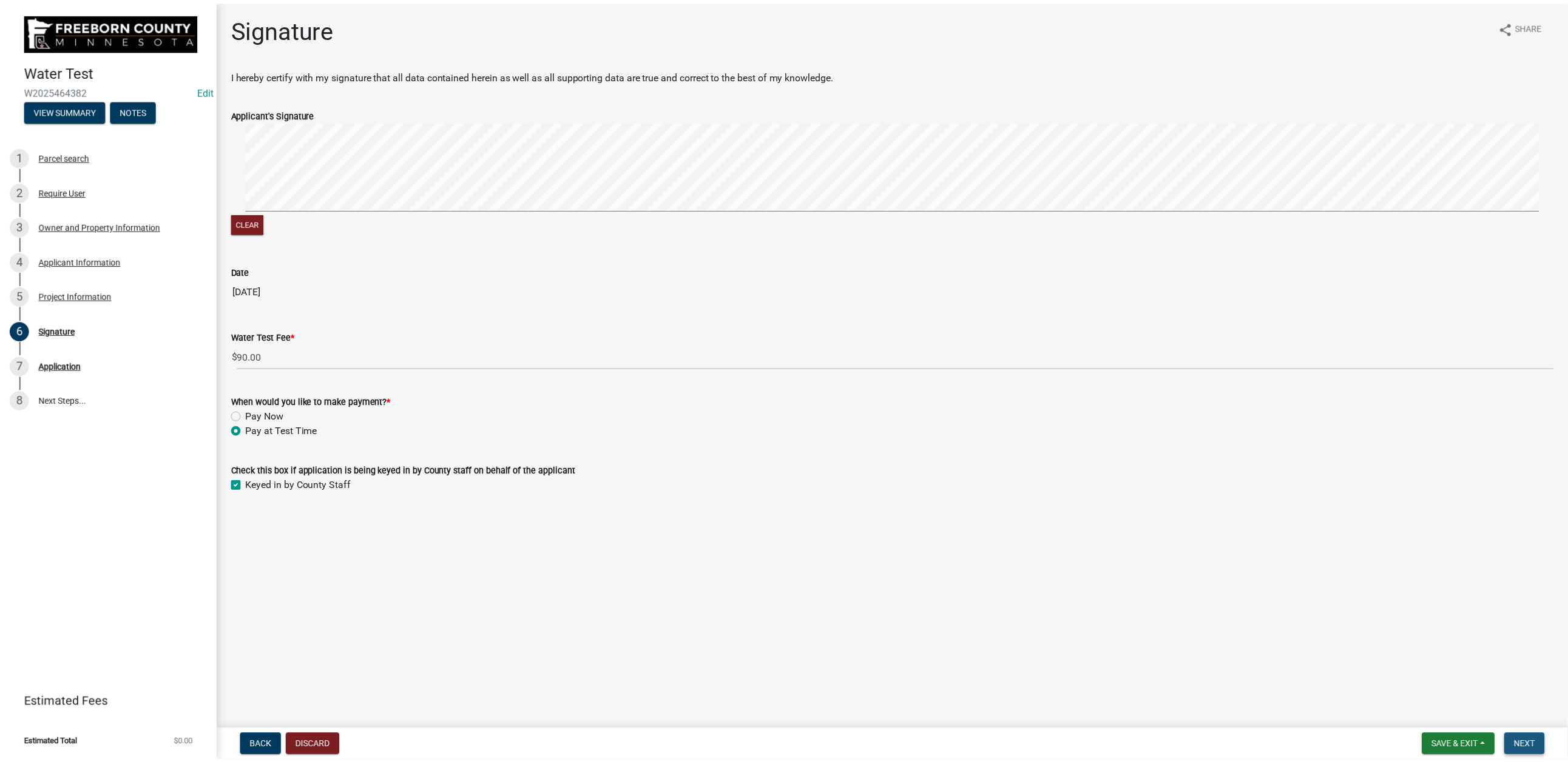
scroll to position [0, 0]
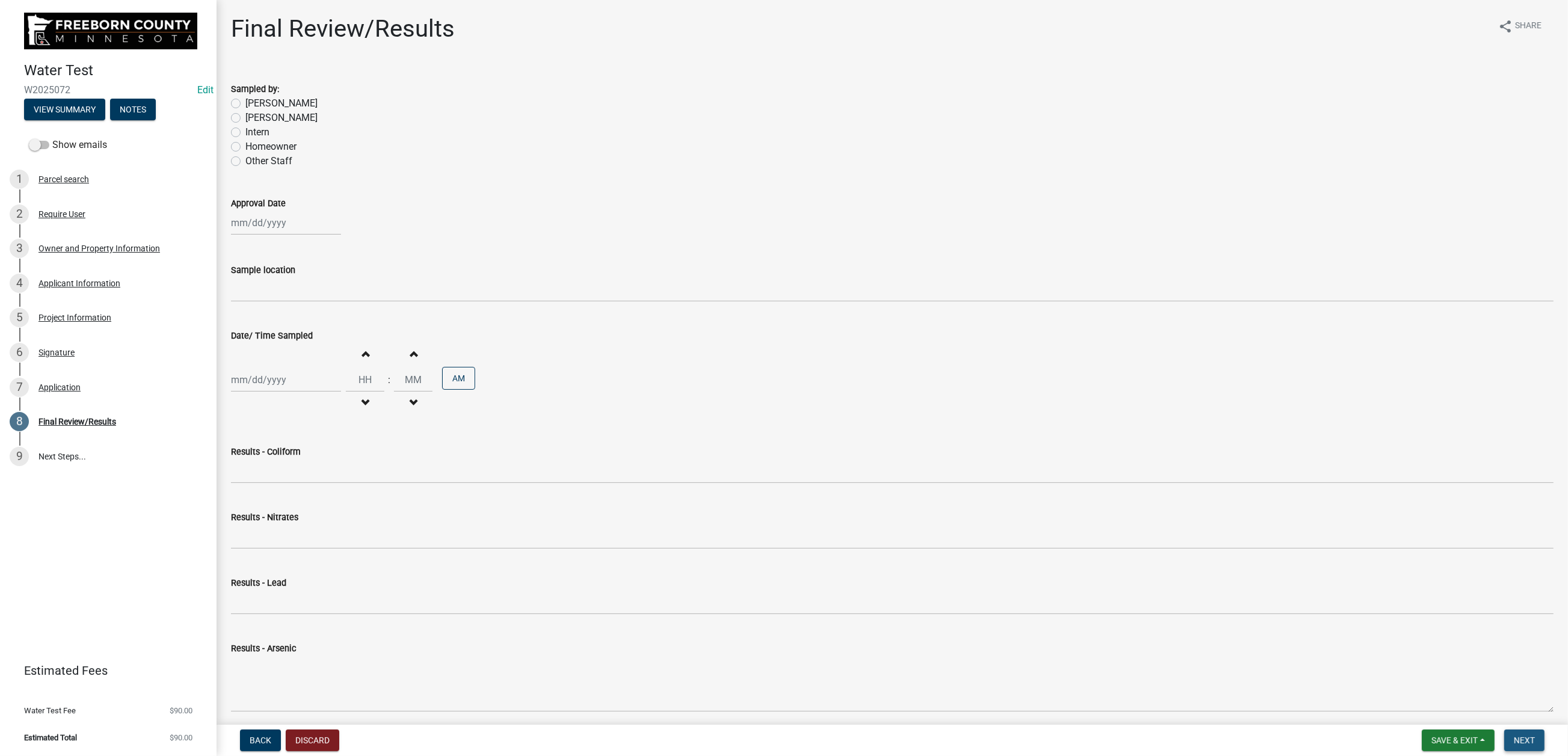
click at [1514, 736] on span "Next" at bounding box center [1524, 740] width 21 height 9
click at [81, 392] on div "Application" at bounding box center [60, 387] width 42 height 9
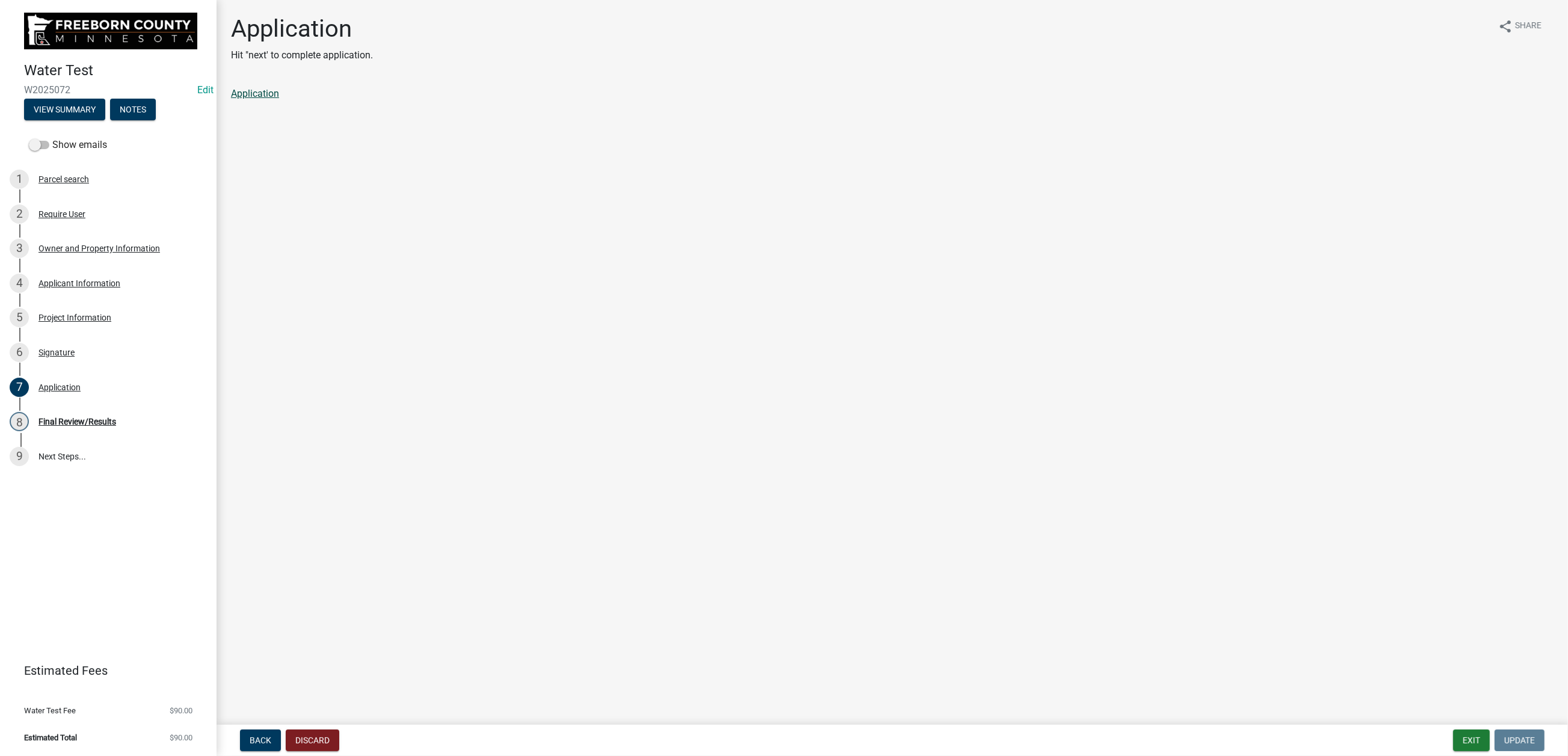
click at [266, 99] on link "Application" at bounding box center [255, 93] width 48 height 12
click at [1454, 730] on button "Exit" at bounding box center [1472, 741] width 37 height 22
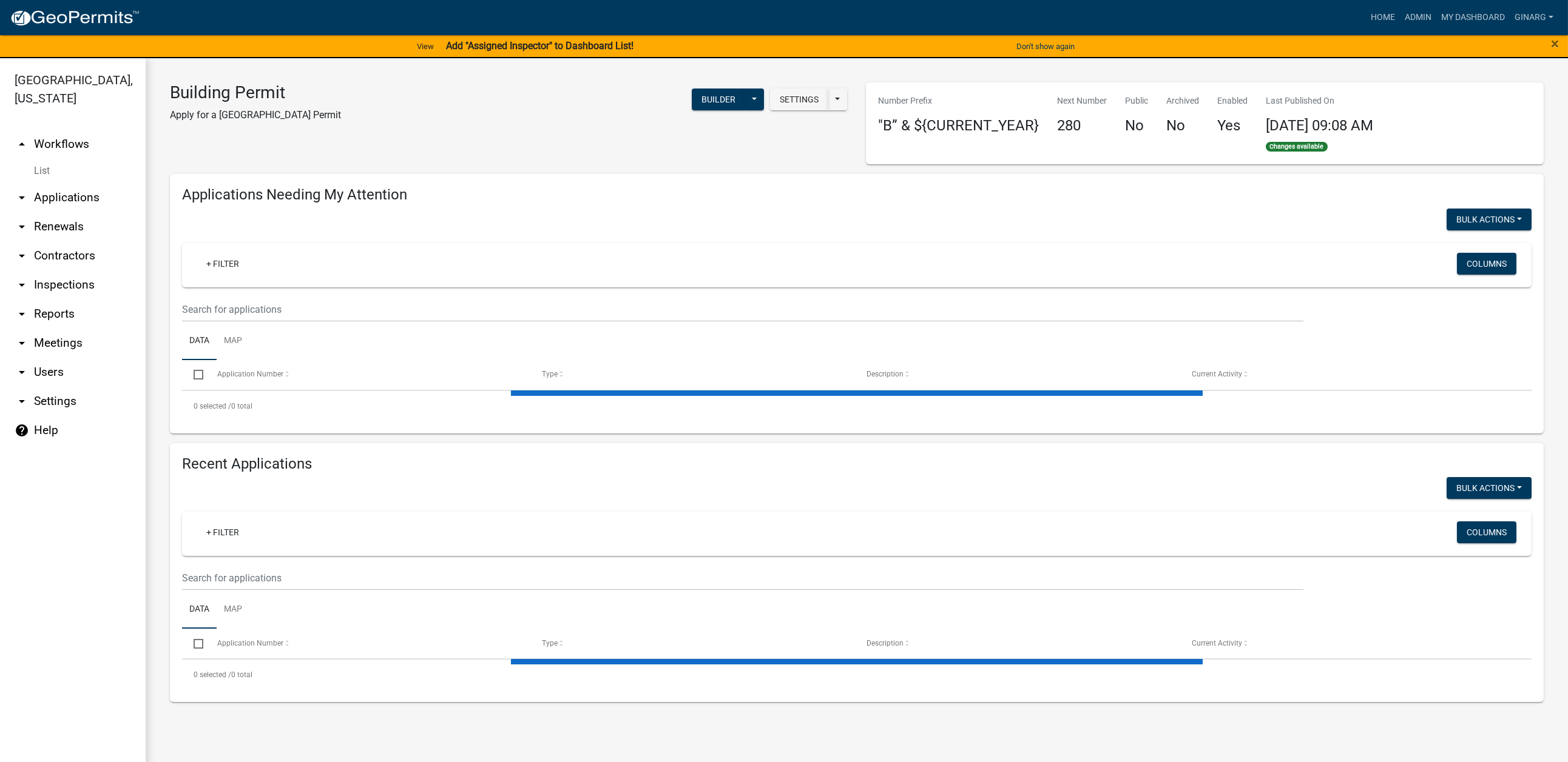
select select "3: 100"
